Goal: Transaction & Acquisition: Book appointment/travel/reservation

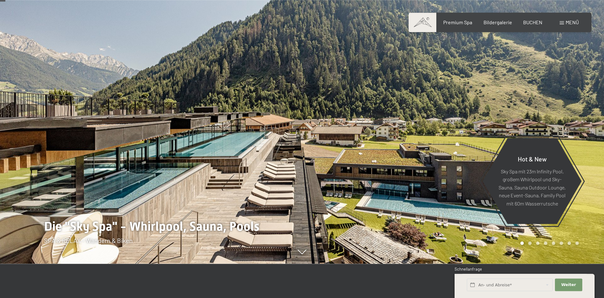
scroll to position [32, 0]
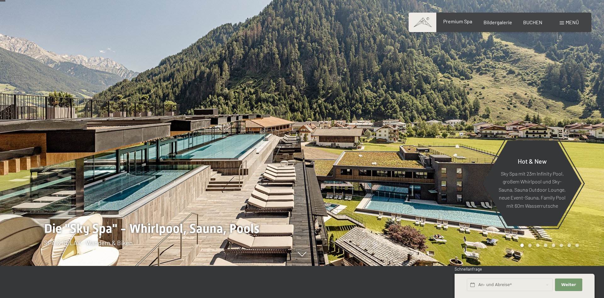
click at [458, 22] on span "Premium Spa" at bounding box center [457, 21] width 29 height 6
click at [459, 23] on span "Premium Spa" at bounding box center [457, 21] width 29 height 6
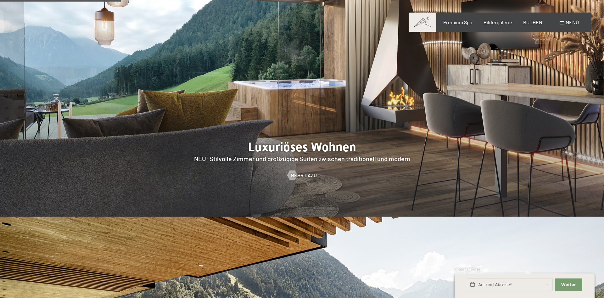
scroll to position [770, 0]
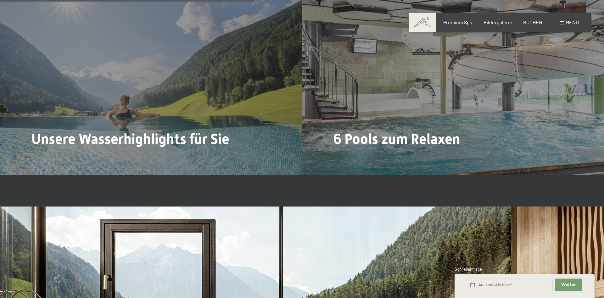
scroll to position [1701, 0]
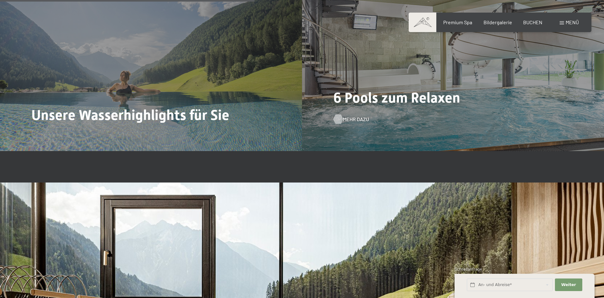
click at [351, 121] on span "Mehr dazu" at bounding box center [356, 119] width 26 height 7
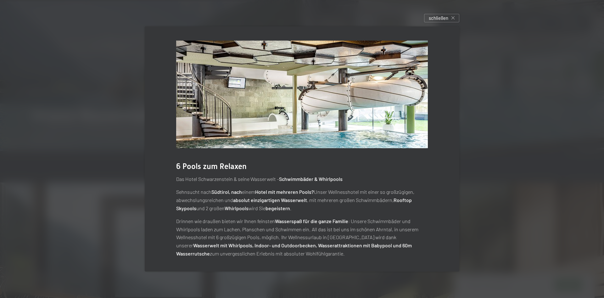
click at [346, 120] on img at bounding box center [302, 95] width 252 height 108
click at [449, 17] on div "schließen" at bounding box center [441, 18] width 35 height 8
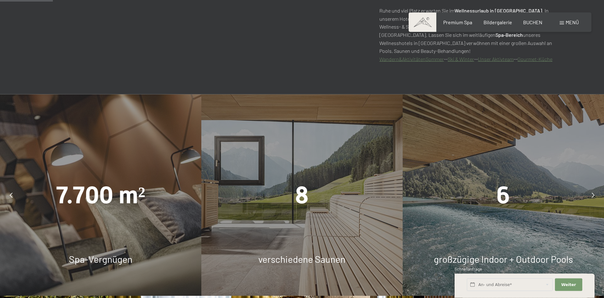
scroll to position [417, 0]
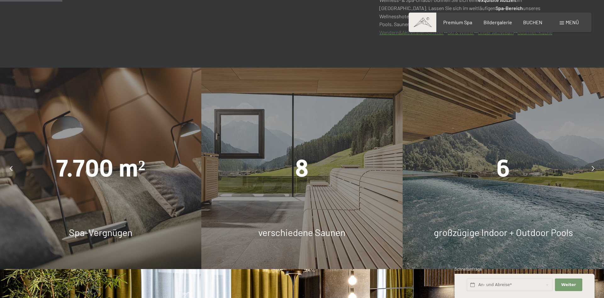
click at [593, 166] on icon at bounding box center [593, 168] width 3 height 5
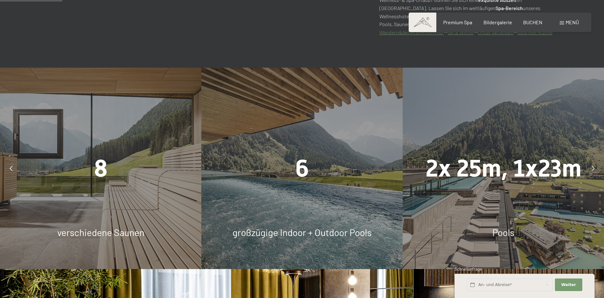
click at [593, 170] on icon at bounding box center [593, 168] width 3 height 5
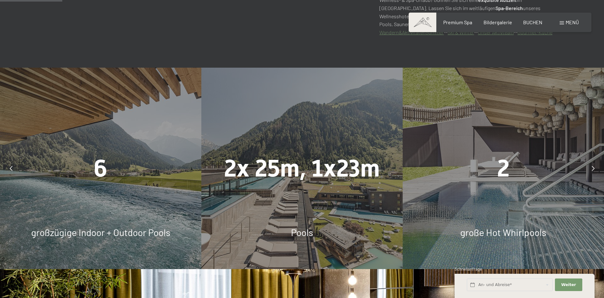
click at [592, 170] on icon at bounding box center [593, 168] width 3 height 5
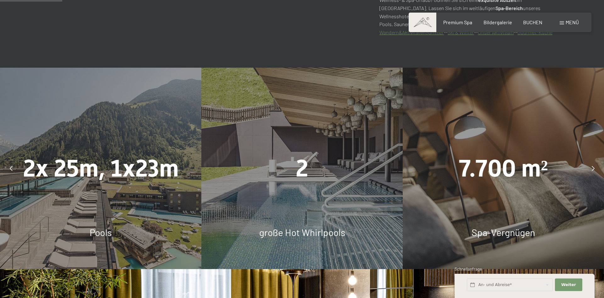
click at [592, 170] on icon at bounding box center [593, 168] width 3 height 5
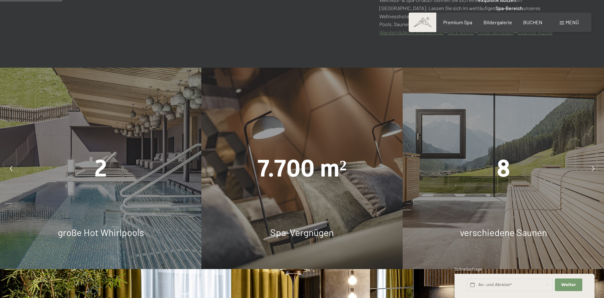
click at [592, 170] on icon at bounding box center [593, 168] width 3 height 5
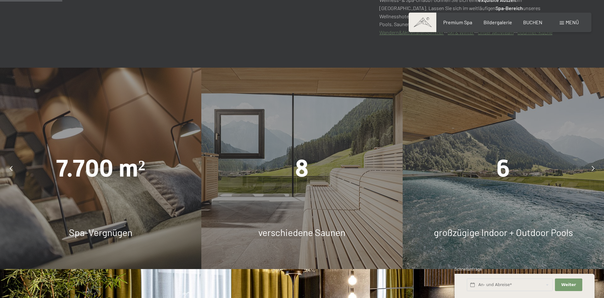
click at [589, 163] on div at bounding box center [593, 168] width 16 height 16
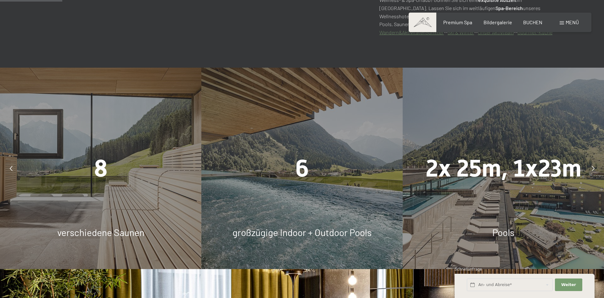
click at [587, 166] on div at bounding box center [593, 168] width 16 height 16
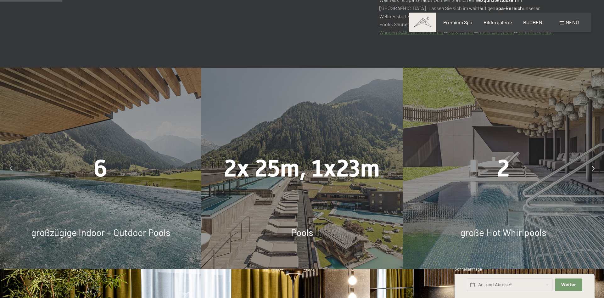
click at [511, 235] on span "große Hot Whirlpools" at bounding box center [503, 232] width 86 height 11
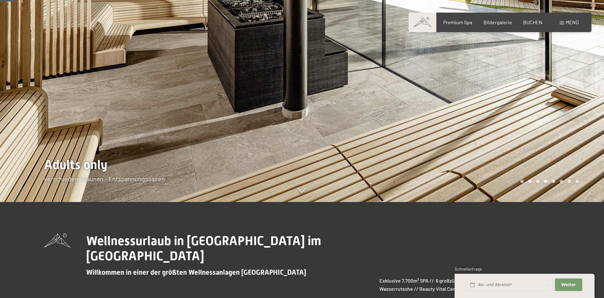
scroll to position [0, 0]
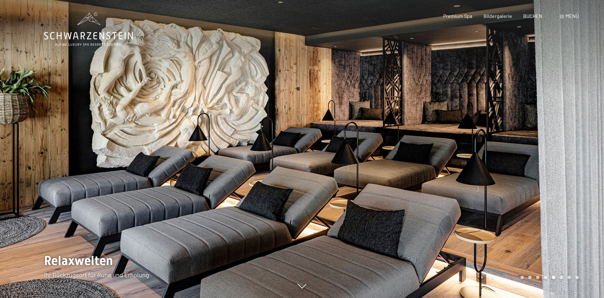
click at [570, 17] on span "Menü" at bounding box center [572, 16] width 13 height 6
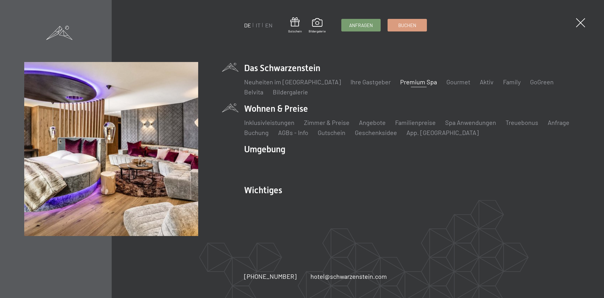
click at [279, 104] on li "Wohnen & Preise Inklusivleistungen Zimmer & Preise Liste Angebote Liste Familie…" at bounding box center [412, 120] width 336 height 34
click at [291, 110] on li "Wohnen & Preise Inklusivleistungen Zimmer & Preise Liste Angebote Liste Familie…" at bounding box center [412, 120] width 336 height 34
click at [332, 126] on link "Zimmer & Preise" at bounding box center [327, 123] width 46 height 8
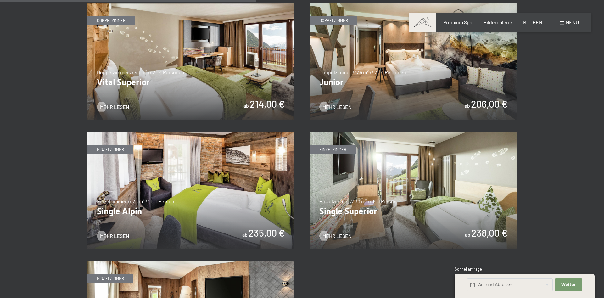
scroll to position [770, 0]
